Goal: Navigation & Orientation: Find specific page/section

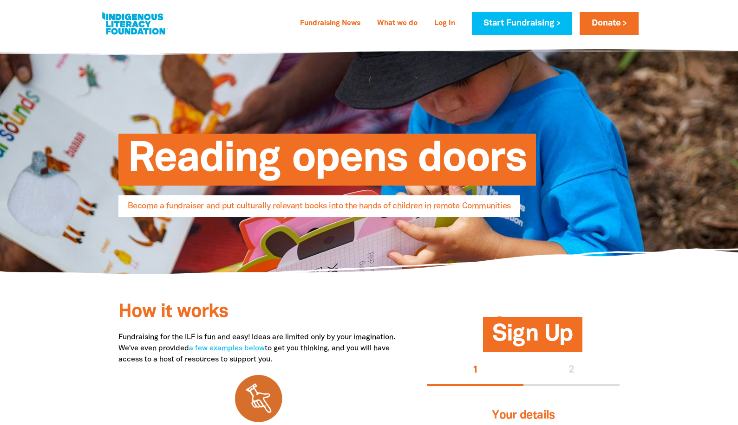
select select "AU"
click at [331, 26] on link "Fundraising News" at bounding box center [330, 23] width 72 height 15
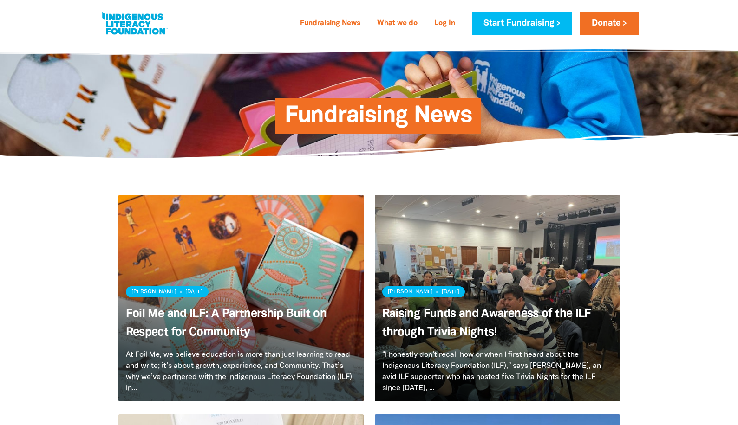
click at [131, 24] on link at bounding box center [135, 23] width 70 height 28
select select "AU"
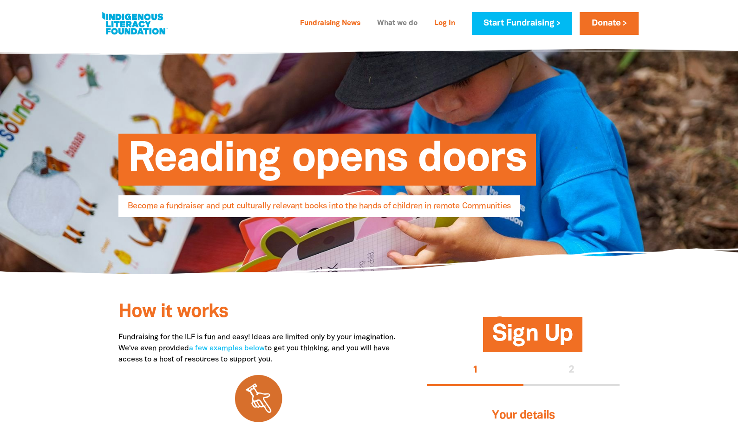
click at [390, 24] on link "What we do" at bounding box center [398, 23] width 52 height 15
